Goal: Task Accomplishment & Management: Use online tool/utility

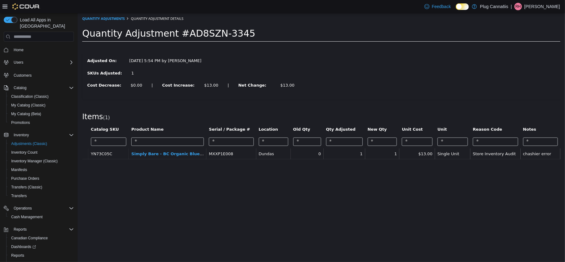
scroll to position [22, 0]
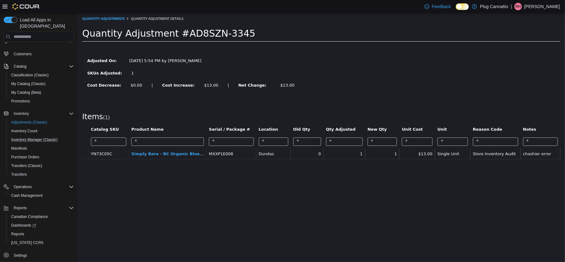
click at [27, 137] on button "Inventory Manager (Classic)" at bounding box center [41, 139] width 70 height 9
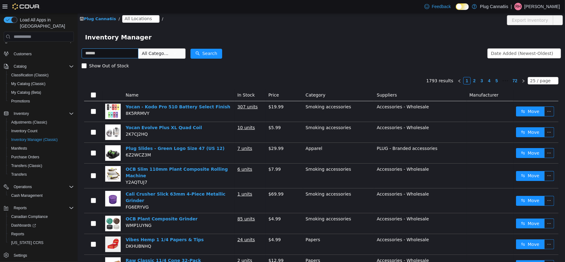
click at [133, 54] on input "text" at bounding box center [109, 53] width 57 height 10
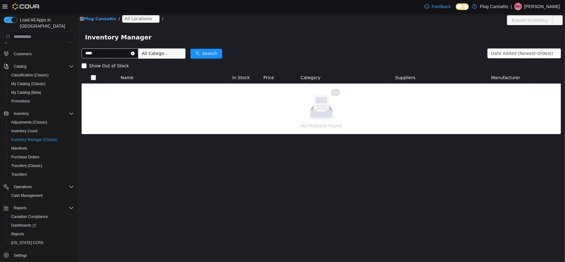
type input "****"
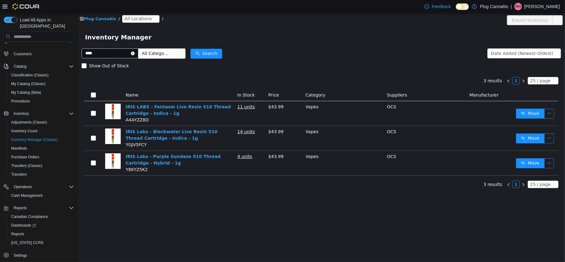
click at [124, 18] on span "All Locations" at bounding box center [137, 18] width 27 height 7
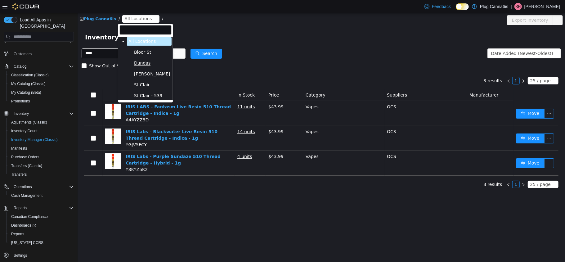
click at [143, 63] on span "Dundas" at bounding box center [142, 62] width 16 height 5
